Goal: Find specific page/section: Find specific page/section

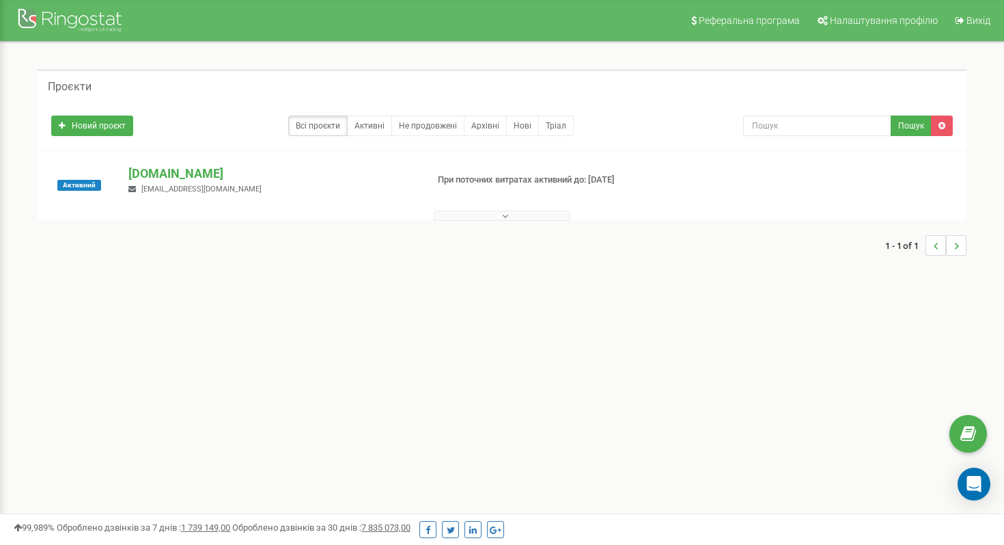
click at [324, 123] on div "Проєкти Новий проєкт Всі проєкти Активні Не продовжені Архівні Нові Тріал Пошук" at bounding box center [502, 169] width 950 height 200
click at [193, 176] on p "[DOMAIN_NAME]" at bounding box center [271, 174] width 287 height 18
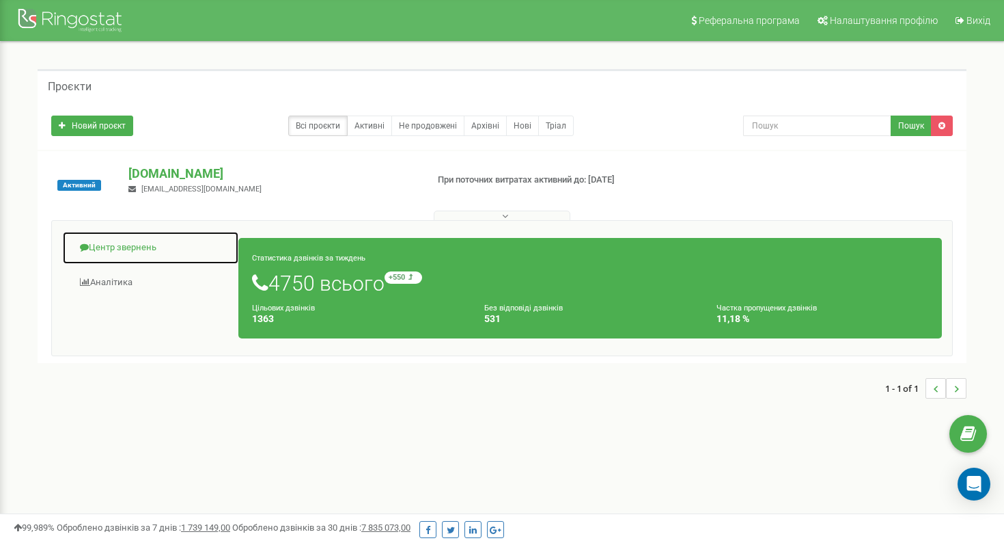
click at [140, 249] on link "Центр звернень" at bounding box center [150, 247] width 177 height 33
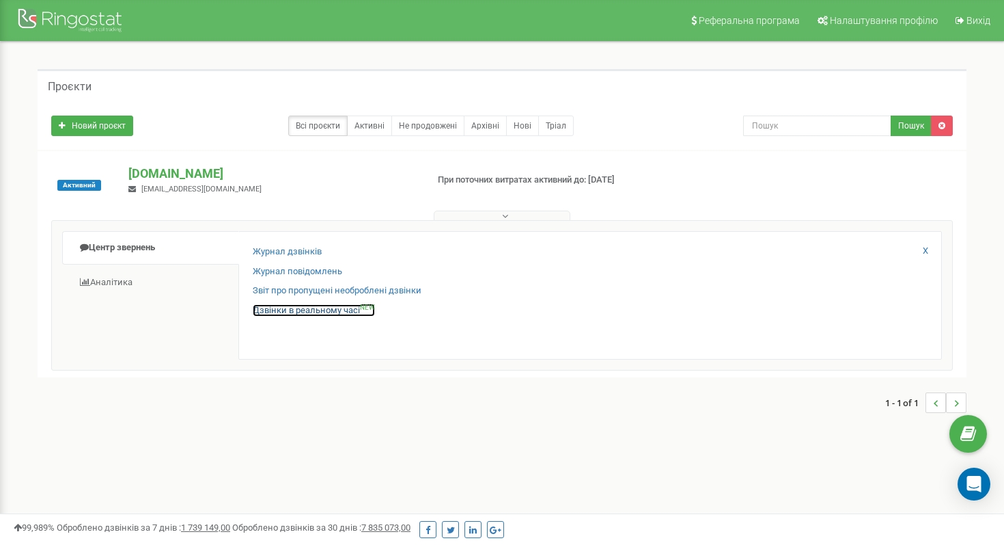
click at [281, 307] on link "Дзвінки в реальному часі NEW" at bounding box center [314, 310] width 122 height 13
